Goal: Task Accomplishment & Management: Complete application form

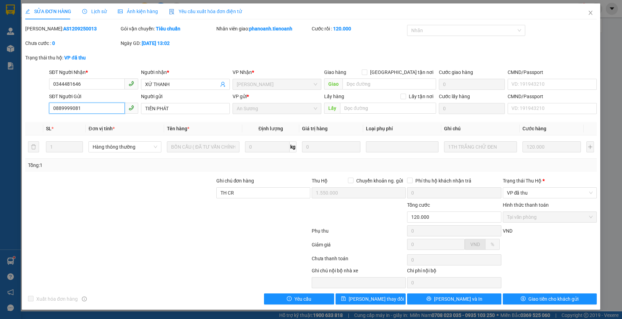
click at [87, 108] on input "0889999081" at bounding box center [86, 108] width 75 height 11
click at [84, 80] on input "0344481646" at bounding box center [86, 83] width 75 height 11
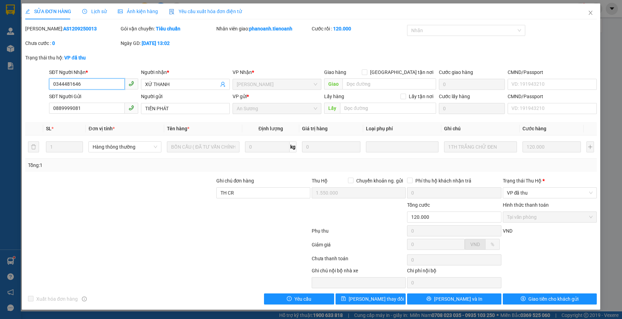
click at [84, 80] on input "0344481646" at bounding box center [86, 83] width 75 height 11
click at [177, 222] on div at bounding box center [120, 213] width 191 height 24
click at [587, 15] on span "Close" at bounding box center [590, 12] width 19 height 19
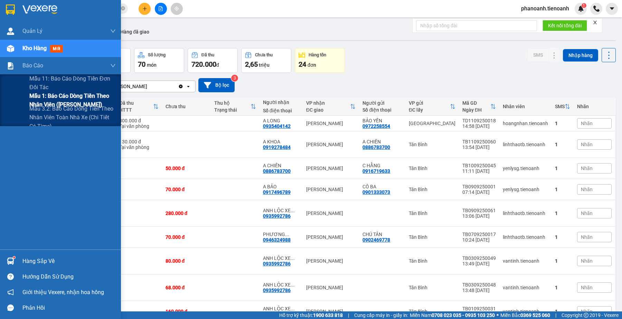
click at [76, 97] on span "Mẫu 1: Báo cáo dòng tiền theo nhân viên ([PERSON_NAME])" at bounding box center [72, 100] width 86 height 17
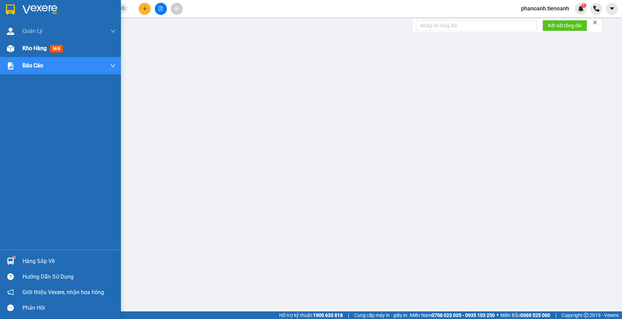
click at [25, 47] on span "Kho hàng" at bounding box center [34, 48] width 24 height 7
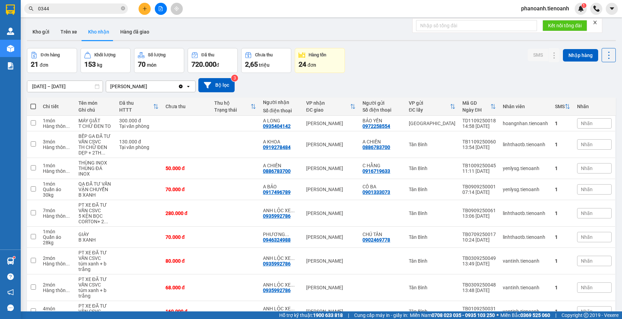
drag, startPoint x: 486, startPoint y: 73, endPoint x: 441, endPoint y: 63, distance: 46.0
click at [486, 73] on div "[DATE] – [DATE] Press the down arrow key to interact with the calendar and sele…" at bounding box center [321, 85] width 589 height 25
click at [35, 28] on button "Kho gửi" at bounding box center [41, 31] width 28 height 17
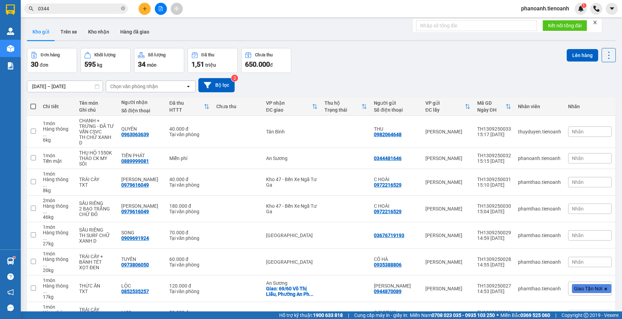
click at [101, 10] on input "0344" at bounding box center [79, 9] width 82 height 8
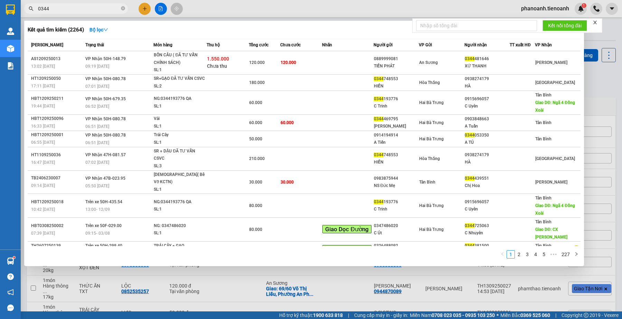
click at [101, 10] on input "0344" at bounding box center [79, 9] width 82 height 8
paste input "987884980"
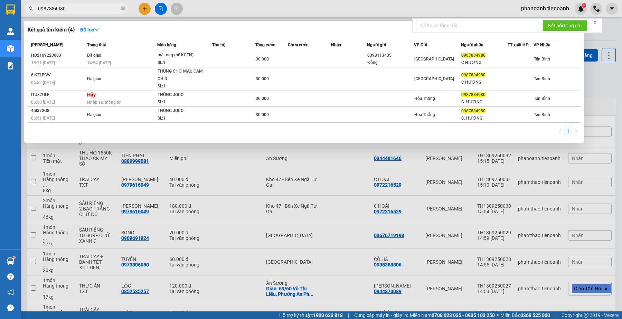
click at [93, 12] on input "0987884980" at bounding box center [79, 9] width 82 height 8
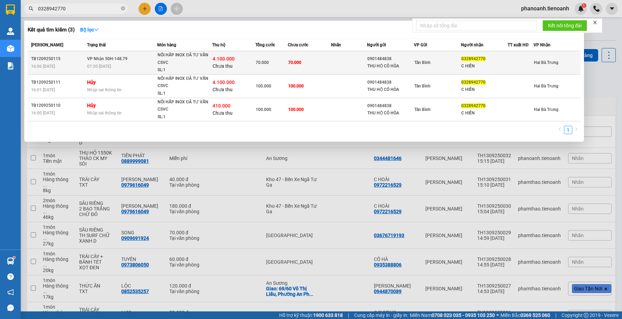
type input "0328942770"
click at [300, 68] on td "70.000" at bounding box center [309, 62] width 43 height 23
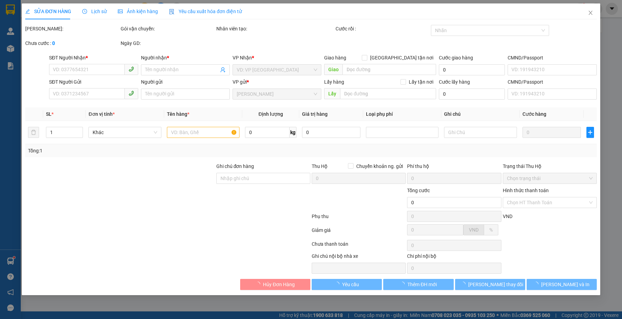
type input "0328942770"
type input "C HIỀN"
type input "0901484838"
type input "THU HỘ CÔ HÒA"
type input "191781476"
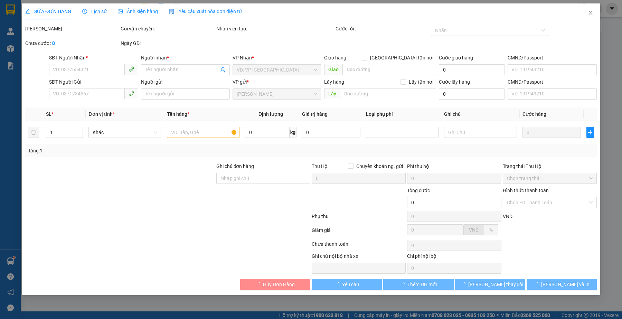
type input "TIỀN TH CC"
type input "4.100.000"
type input "70.000"
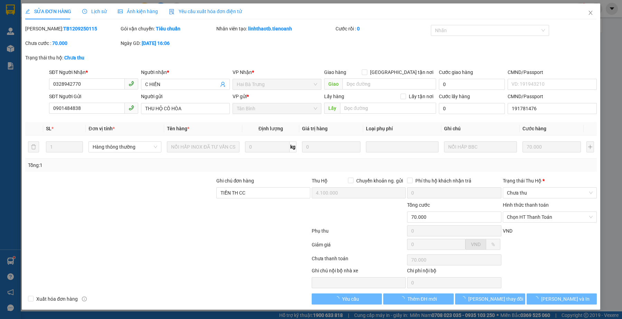
click at [197, 221] on div at bounding box center [120, 213] width 191 height 24
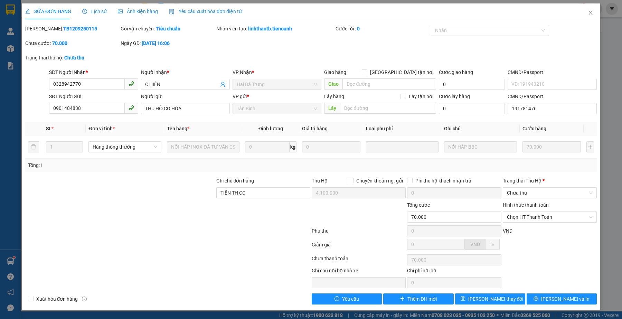
click at [178, 244] on div at bounding box center [168, 246] width 286 height 14
click at [202, 263] on div at bounding box center [168, 260] width 286 height 14
click at [190, 253] on div at bounding box center [168, 246] width 286 height 14
click at [111, 221] on div at bounding box center [120, 213] width 191 height 24
click at [165, 186] on div at bounding box center [120, 189] width 191 height 24
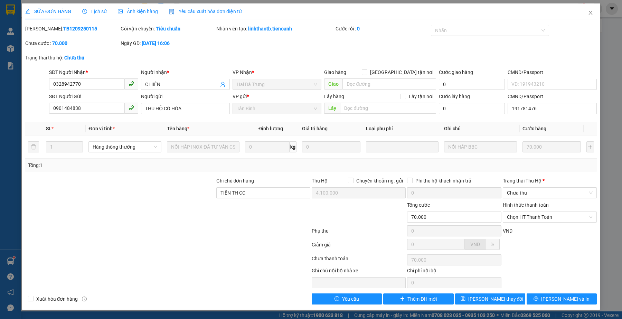
click at [193, 231] on div at bounding box center [168, 232] width 286 height 14
click at [170, 256] on div at bounding box center [168, 260] width 286 height 14
click at [184, 267] on div at bounding box center [108, 277] width 167 height 21
click at [111, 196] on div at bounding box center [120, 189] width 191 height 24
click at [190, 265] on div at bounding box center [168, 260] width 286 height 14
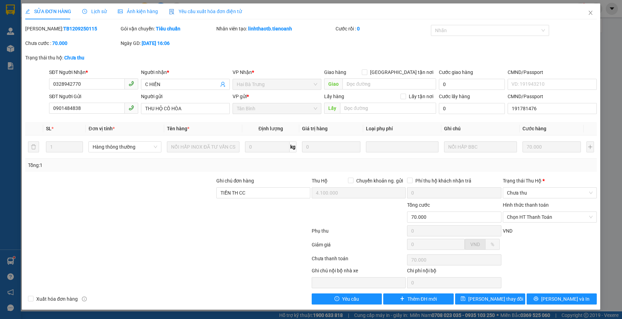
click at [170, 261] on div at bounding box center [168, 260] width 286 height 14
click at [590, 12] on icon "close" at bounding box center [590, 13] width 4 height 4
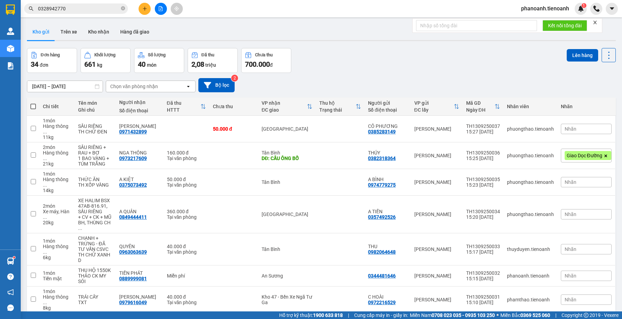
click at [350, 66] on div "Đơn hàng 34 đơn Khối lượng 661 kg Số lượng 40 món Đã thu 2,08 triệu Chưa thu 70…" at bounding box center [321, 60] width 589 height 25
click at [368, 50] on div "Đơn hàng 34 đơn Khối lượng 661 kg Số lượng 40 món Đã thu 2,08 triệu Chưa thu 70…" at bounding box center [321, 60] width 589 height 25
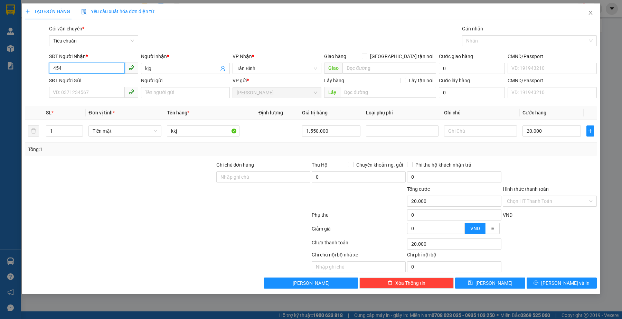
click at [97, 68] on input "454" at bounding box center [86, 68] width 75 height 11
paste input "0889999081"
type input "0889999081"
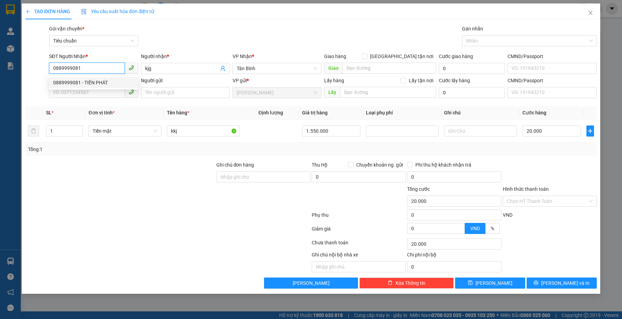
click at [125, 84] on div "0889999081 - TIẾN PHÁT" at bounding box center [93, 83] width 81 height 8
type input "TIẾN PHÁT"
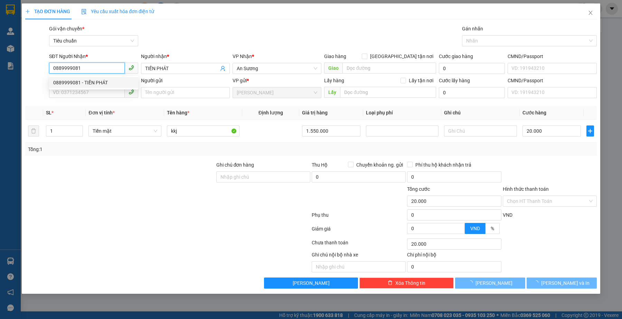
type input "0"
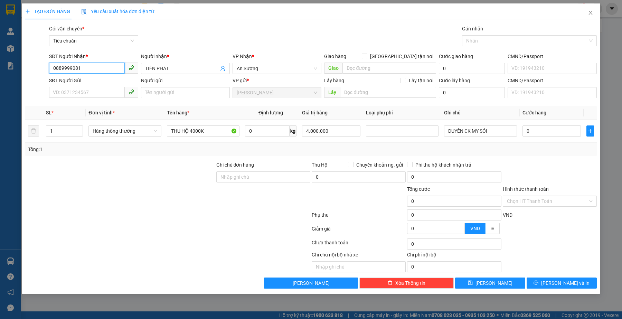
type input "0889999081"
click at [89, 94] on input "SĐT Người Gửi" at bounding box center [86, 92] width 75 height 11
click at [92, 95] on input "SĐT Người Gửi" at bounding box center [86, 92] width 75 height 11
paste input "0344481646"
type input "0344481646"
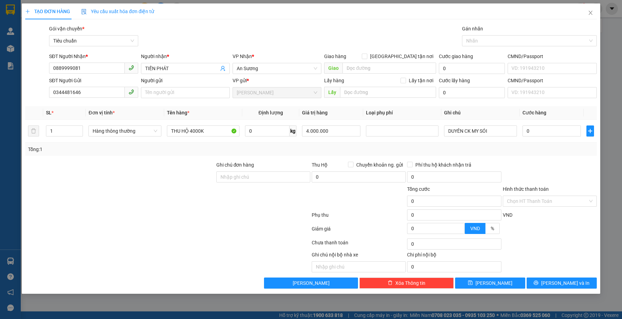
click at [194, 161] on div "Transit Pickup Surcharge Ids Transit Deliver Surcharge Ids Transit Deliver Surc…" at bounding box center [310, 157] width 571 height 264
drag, startPoint x: 200, startPoint y: 132, endPoint x: 192, endPoint y: 199, distance: 67.5
click at [200, 135] on input "THU HỘ 4000K" at bounding box center [203, 130] width 73 height 11
click at [132, 135] on span "Hàng thông thường" at bounding box center [125, 131] width 64 height 10
type input "THU HỘ 1550K"
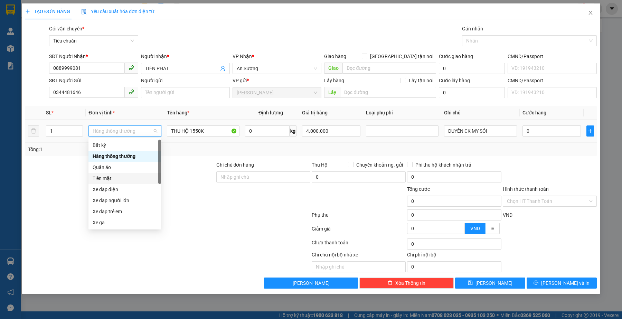
click at [124, 180] on div "Tiền mặt" at bounding box center [125, 178] width 64 height 8
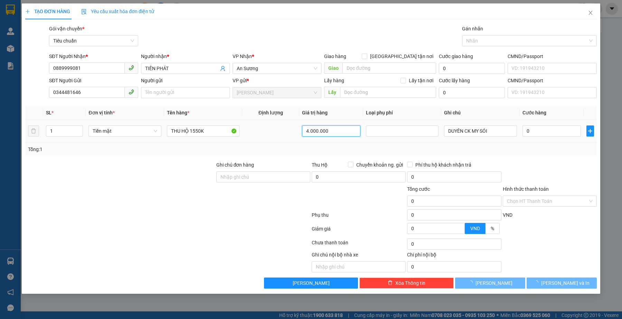
click at [329, 132] on input "4.000.000" at bounding box center [331, 130] width 58 height 11
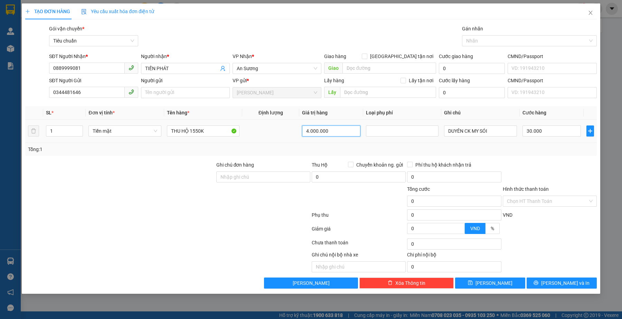
type input "30.000"
type input "1.550.000"
click at [484, 149] on div "Tổng: 1" at bounding box center [311, 149] width 566 height 8
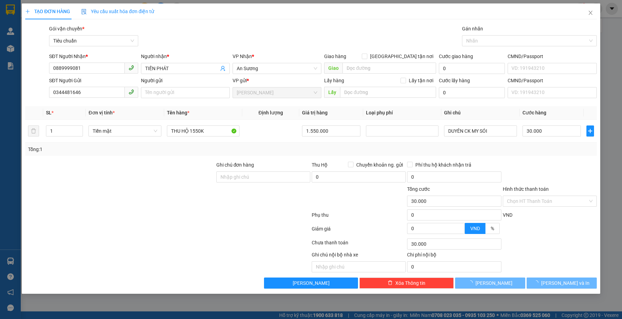
type input "20.000"
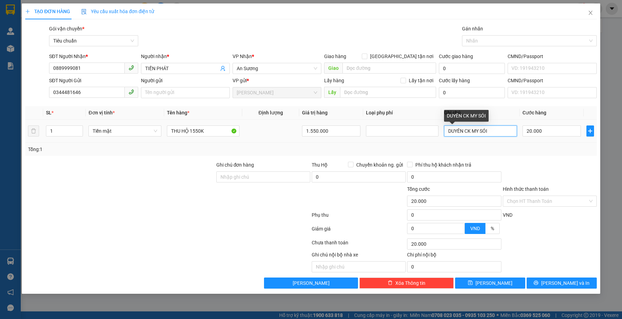
drag, startPoint x: 463, startPoint y: 129, endPoint x: 386, endPoint y: 118, distance: 77.4
click at [386, 119] on table "SL * Đơn vị tính * Tên hàng * Định lượng Giá trị hàng Loại phụ phí Ghi chú Cước…" at bounding box center [310, 124] width 571 height 37
type input "THẢO CK MY SÓI"
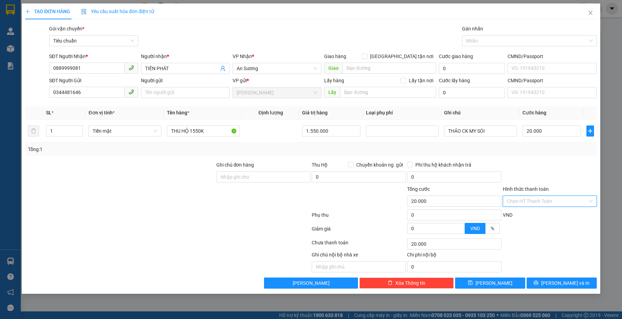
click at [545, 203] on input "Hình thức thanh toán" at bounding box center [547, 201] width 81 height 10
click at [526, 236] on div "Miễn phí" at bounding box center [550, 238] width 86 height 8
type input "0"
drag, startPoint x: 189, startPoint y: 263, endPoint x: 201, endPoint y: 257, distance: 13.8
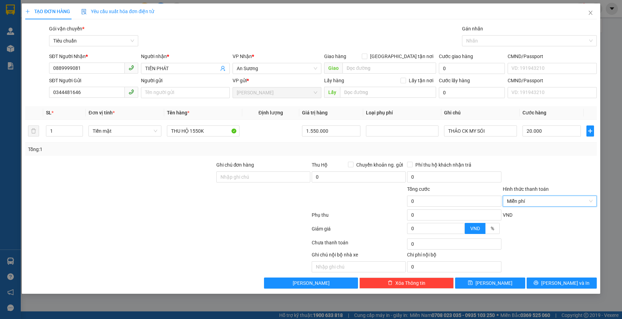
click at [190, 262] on div at bounding box center [108, 261] width 167 height 21
click at [510, 286] on button "Lưu" at bounding box center [490, 282] width 70 height 11
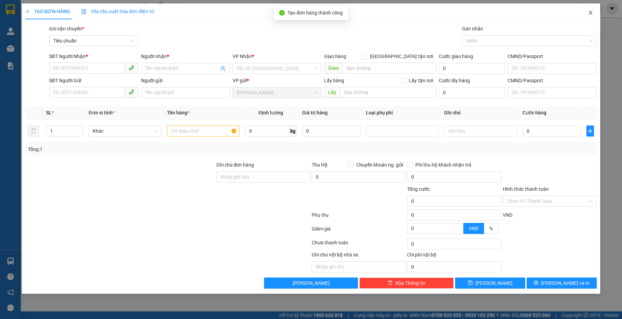
click at [591, 13] on icon "close" at bounding box center [591, 13] width 6 height 6
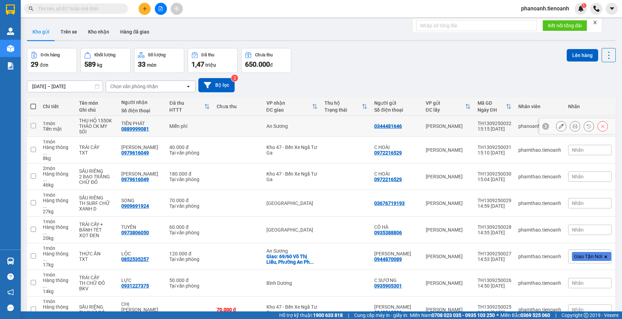
click at [556, 125] on button at bounding box center [561, 126] width 10 height 12
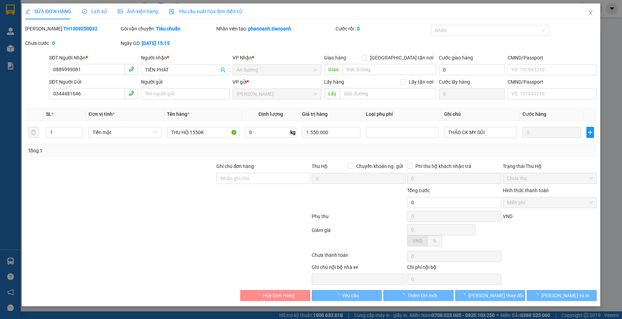
type input "0889999081"
type input "TIẾN PHÁT"
type input "0344481646"
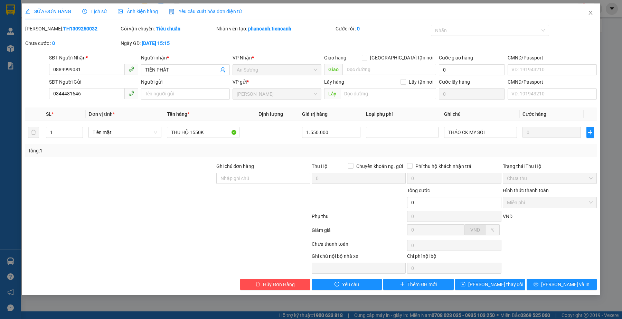
click at [197, 251] on div at bounding box center [168, 245] width 286 height 14
click at [181, 237] on div at bounding box center [168, 232] width 286 height 14
click at [166, 198] on div at bounding box center [120, 199] width 191 height 24
click at [589, 12] on icon "close" at bounding box center [591, 13] width 6 height 6
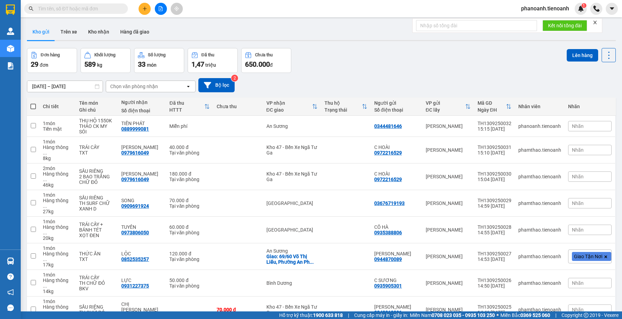
click at [316, 68] on div "Đơn hàng 29 đơn Khối lượng 589 kg Số lượng 33 món Đã thu 1,47 triệu Chưa thu 65…" at bounding box center [321, 60] width 589 height 25
